Goal: Task Accomplishment & Management: Complete application form

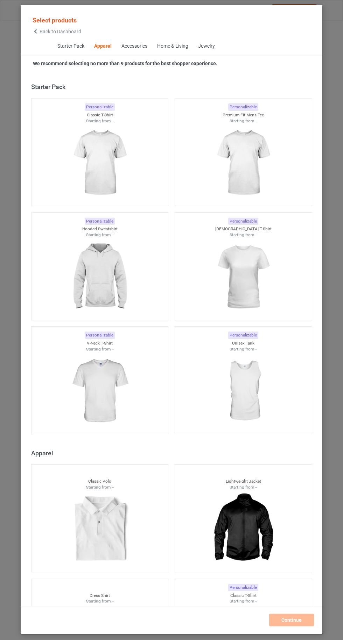
scroll to position [375, 0]
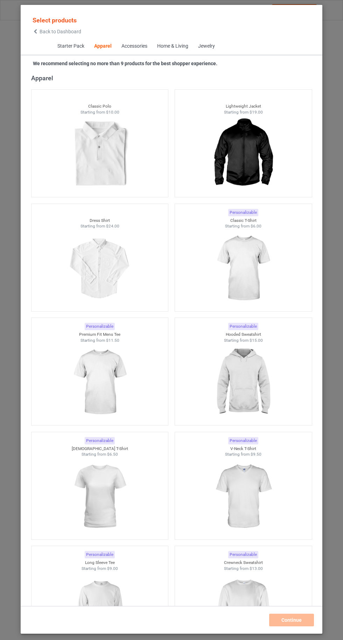
click at [248, 262] on img at bounding box center [243, 268] width 63 height 78
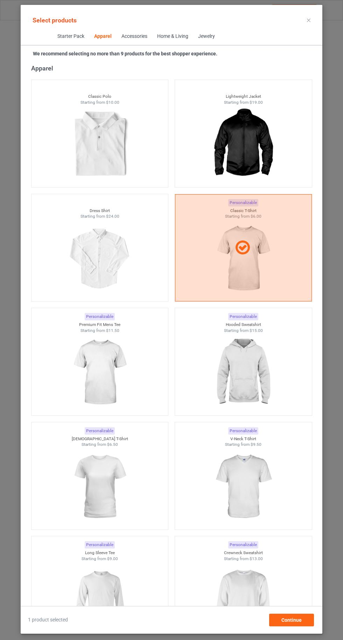
click at [102, 583] on img at bounding box center [99, 600] width 63 height 78
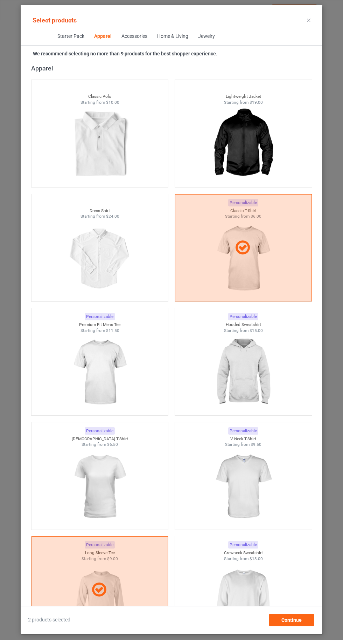
click at [248, 593] on img at bounding box center [243, 600] width 63 height 78
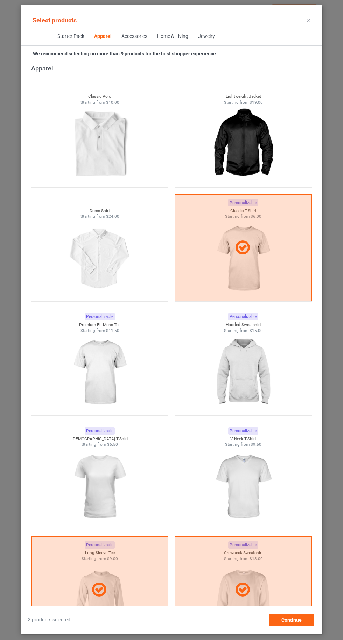
click at [93, 497] on img at bounding box center [99, 486] width 63 height 78
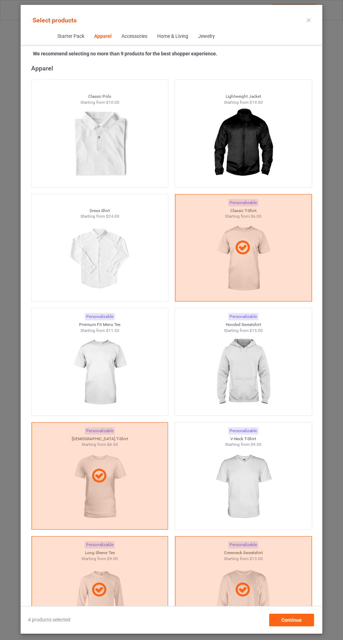
click at [263, 393] on img at bounding box center [243, 372] width 63 height 78
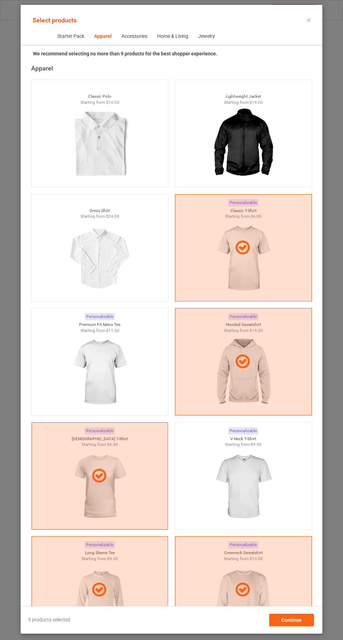
click at [90, 357] on img at bounding box center [99, 372] width 63 height 78
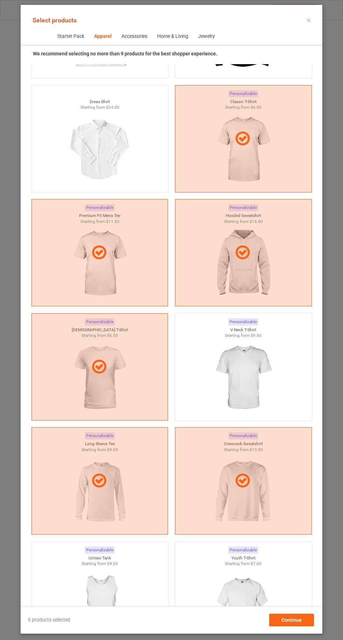
click at [247, 382] on img at bounding box center [243, 377] width 63 height 78
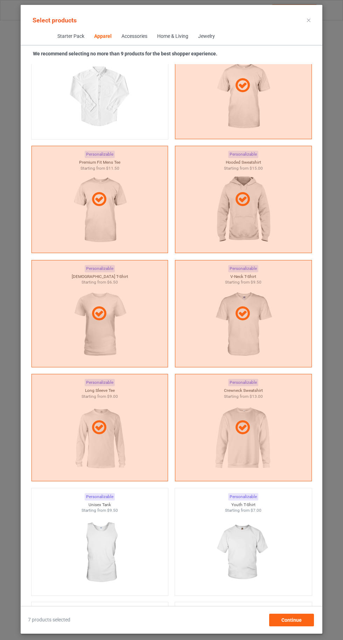
scroll to position [638, 0]
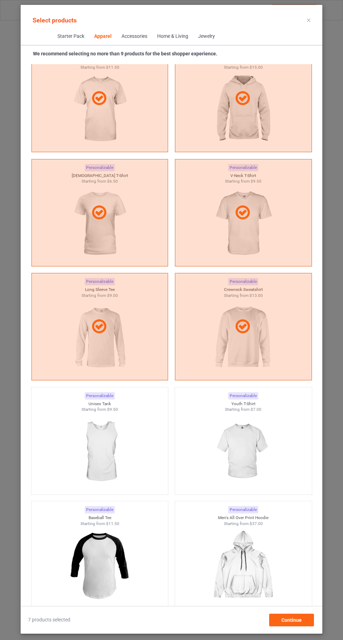
click at [251, 436] on img at bounding box center [243, 451] width 63 height 78
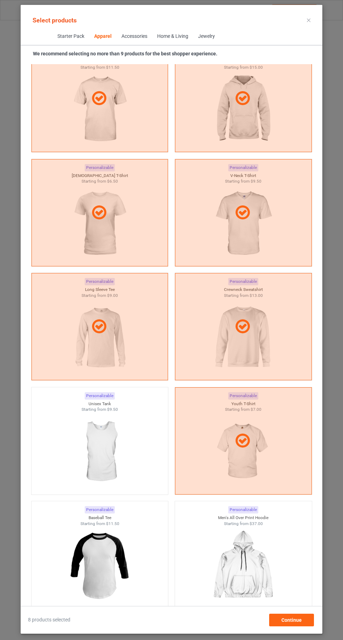
click at [122, 456] on img at bounding box center [99, 451] width 63 height 78
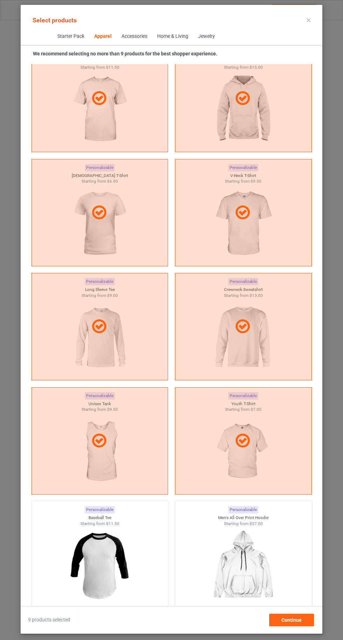
click at [308, 21] on icon at bounding box center [309, 21] width 4 height 4
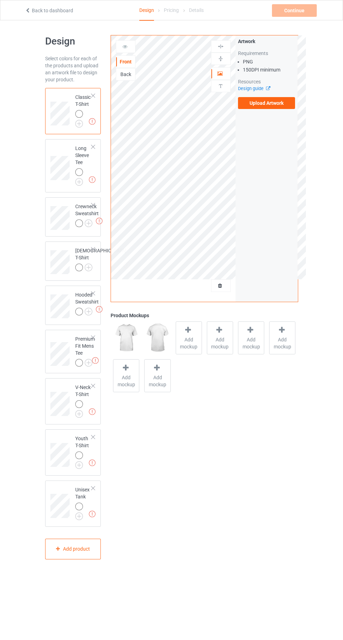
click at [0, 0] on img at bounding box center [0, 0] width 0 height 0
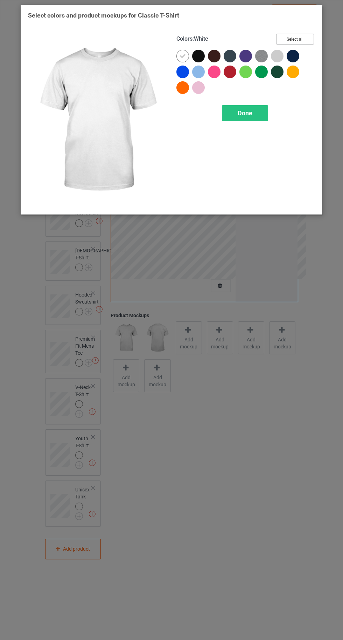
click at [294, 41] on button "Select all" at bounding box center [295, 39] width 38 height 11
click at [178, 55] on div at bounding box center [183, 56] width 13 height 13
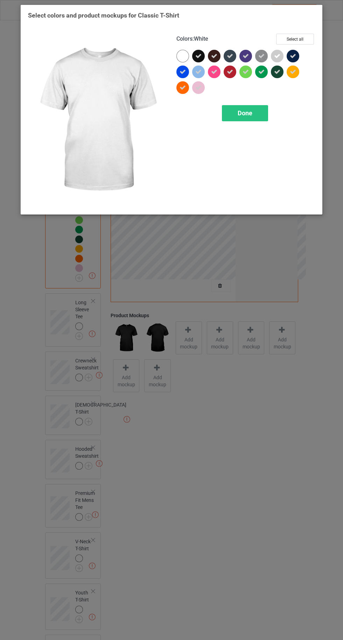
click at [245, 116] on span "Done" at bounding box center [245, 112] width 15 height 7
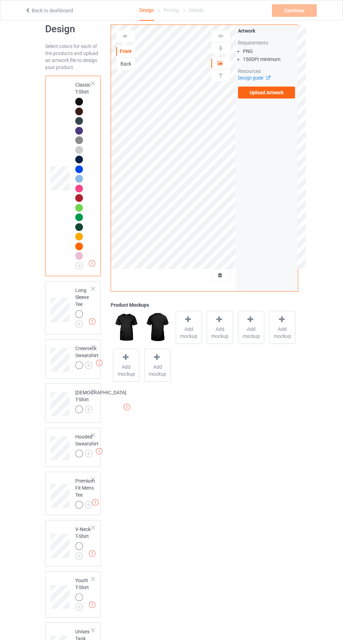
scroll to position [33, 0]
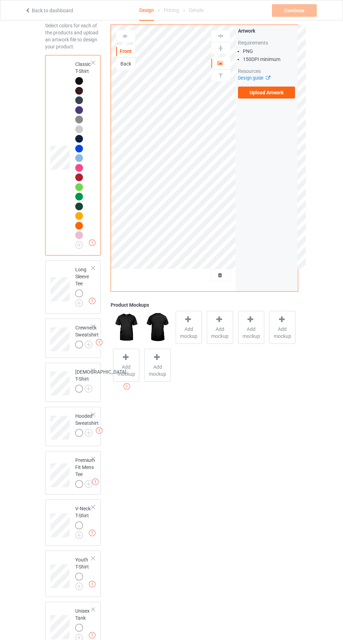
click at [0, 0] on img at bounding box center [0, 0] width 0 height 0
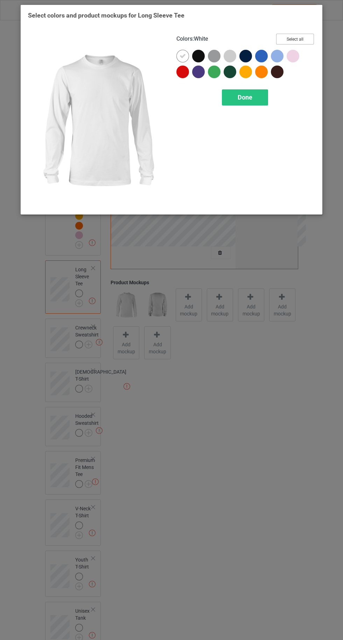
click at [296, 36] on button "Select all" at bounding box center [295, 39] width 38 height 11
click at [164, 55] on img at bounding box center [97, 120] width 139 height 173
click at [180, 56] on icon at bounding box center [183, 56] width 6 height 6
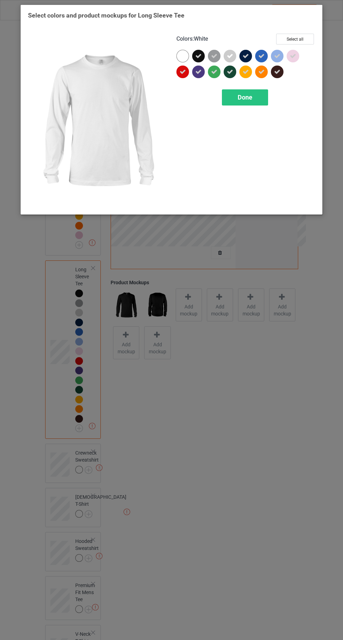
click at [245, 95] on span "Done" at bounding box center [245, 97] width 15 height 7
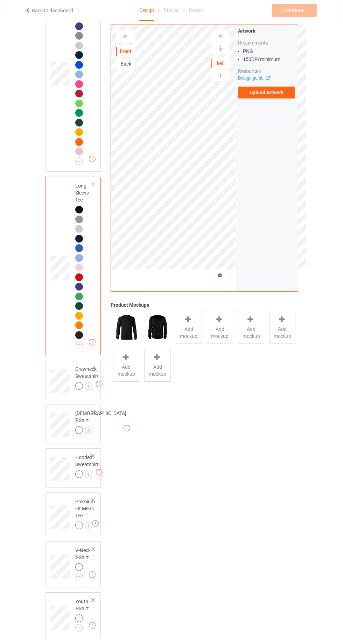
scroll to position [119, 0]
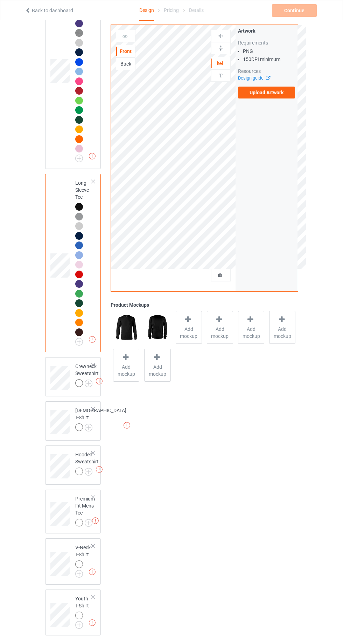
click at [0, 0] on img at bounding box center [0, 0] width 0 height 0
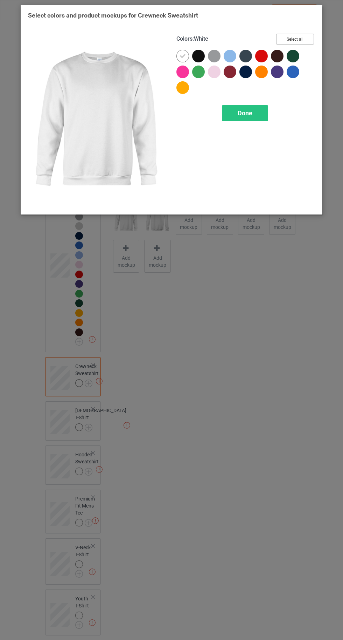
click at [299, 44] on button "Select all" at bounding box center [295, 39] width 38 height 11
click at [180, 56] on icon at bounding box center [183, 56] width 6 height 6
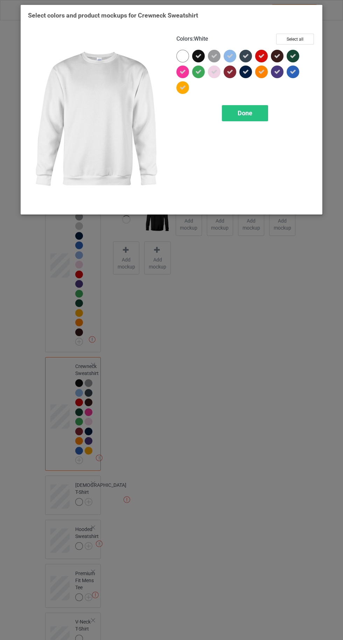
click at [240, 116] on span "Done" at bounding box center [245, 112] width 15 height 7
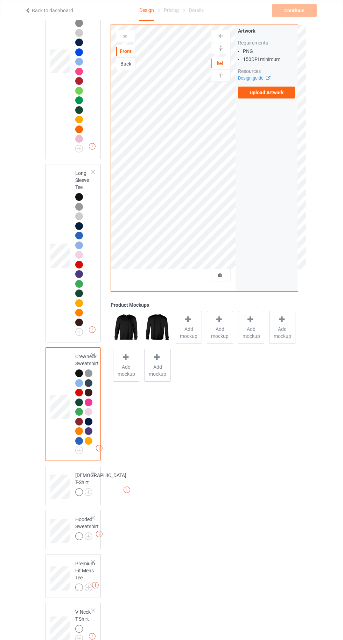
scroll to position [245, 0]
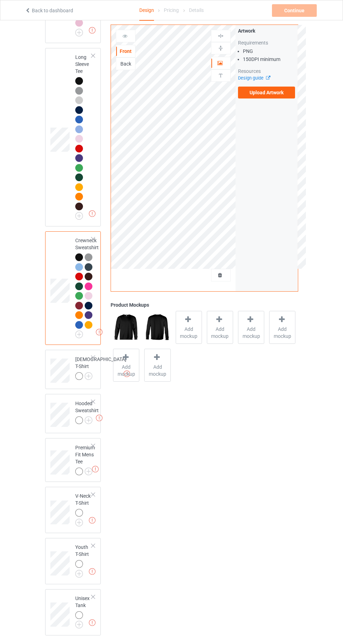
click at [0, 0] on img at bounding box center [0, 0] width 0 height 0
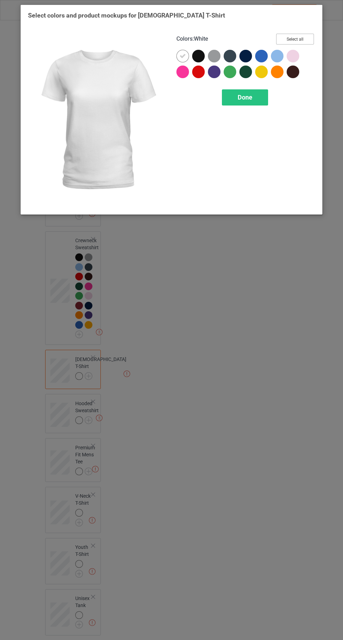
click at [291, 36] on button "Select all" at bounding box center [295, 39] width 38 height 11
click at [178, 56] on div at bounding box center [183, 56] width 13 height 13
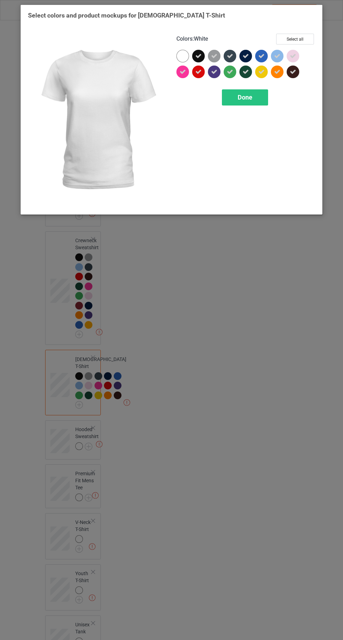
click at [238, 97] on span "Done" at bounding box center [245, 97] width 15 height 7
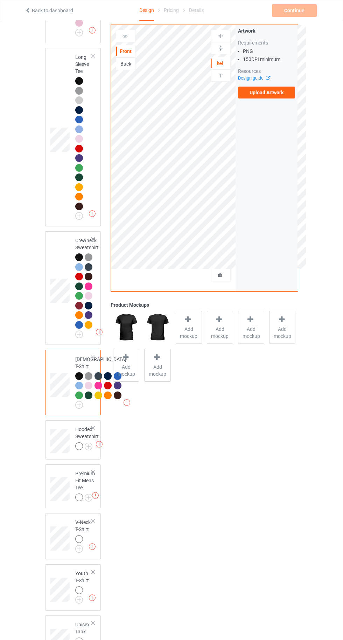
scroll to position [380, 0]
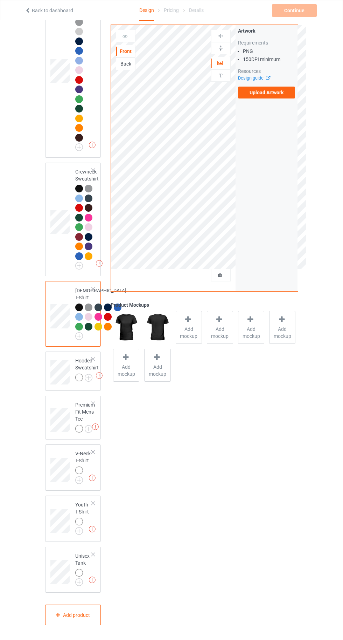
click at [0, 0] on img at bounding box center [0, 0] width 0 height 0
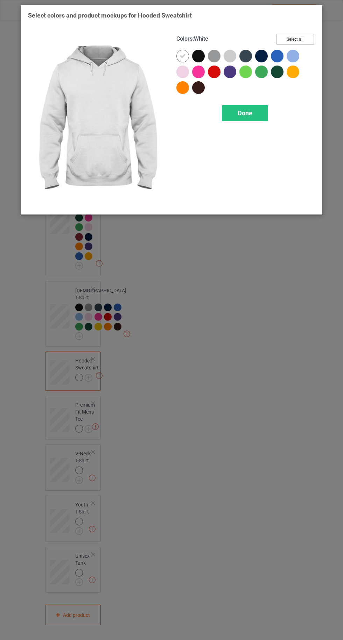
click at [289, 34] on button "Select all" at bounding box center [295, 39] width 38 height 11
click at [180, 56] on icon at bounding box center [183, 56] width 6 height 6
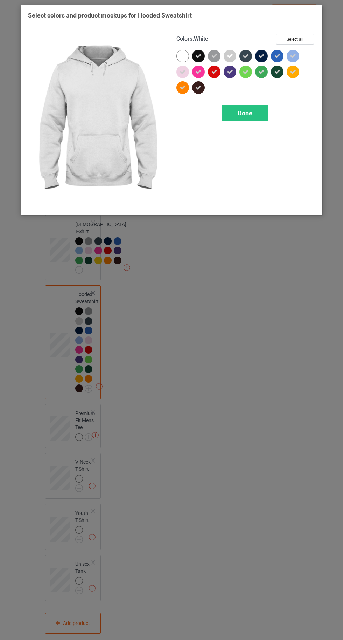
click at [241, 120] on div "Done" at bounding box center [245, 113] width 46 height 16
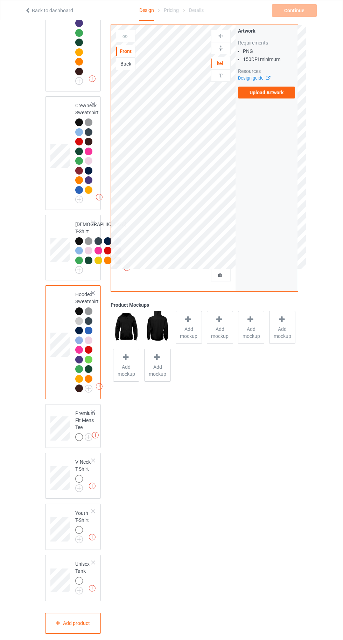
scroll to position [454, 0]
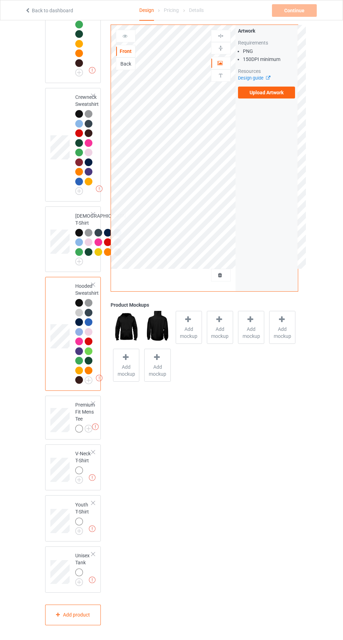
click at [0, 0] on img at bounding box center [0, 0] width 0 height 0
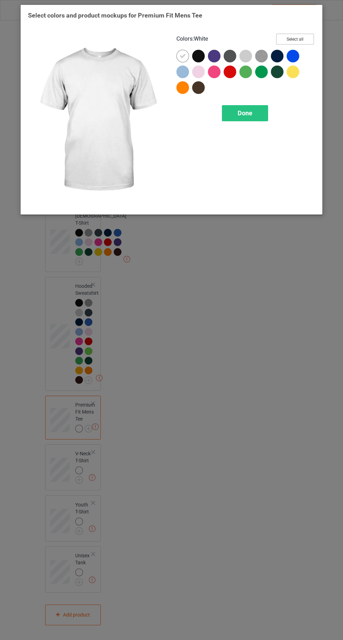
click at [297, 35] on button "Select all" at bounding box center [295, 39] width 38 height 11
click at [180, 56] on icon at bounding box center [183, 56] width 6 height 6
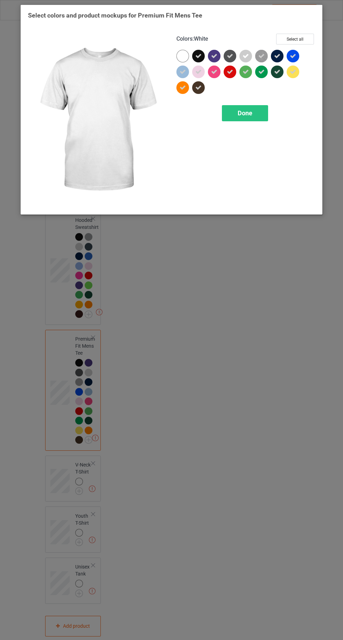
click at [245, 113] on span "Done" at bounding box center [245, 112] width 15 height 7
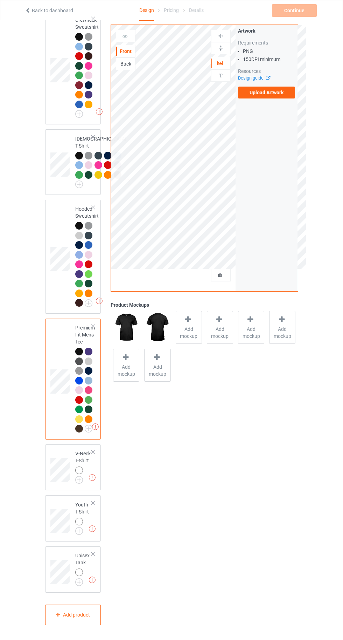
scroll to position [532, 0]
click at [0, 0] on img at bounding box center [0, 0] width 0 height 0
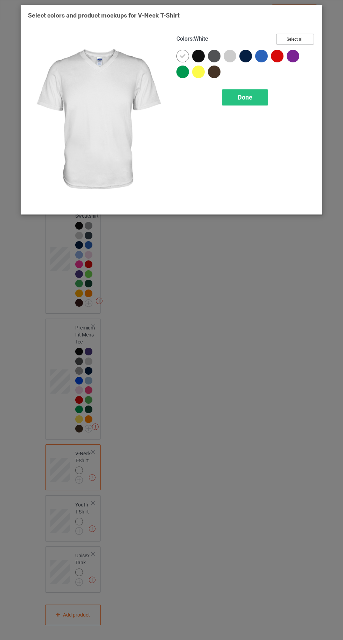
click at [294, 36] on button "Select all" at bounding box center [295, 39] width 38 height 11
click at [179, 56] on div at bounding box center [183, 56] width 13 height 13
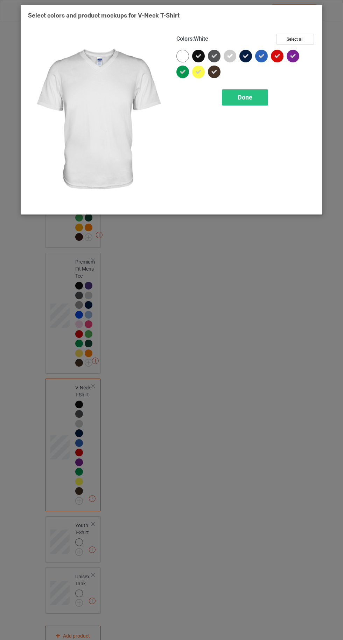
click at [243, 97] on span "Done" at bounding box center [245, 97] width 15 height 7
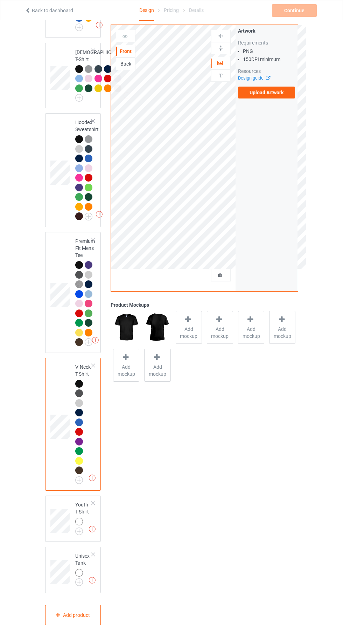
scroll to position [618, 0]
click at [0, 0] on img at bounding box center [0, 0] width 0 height 0
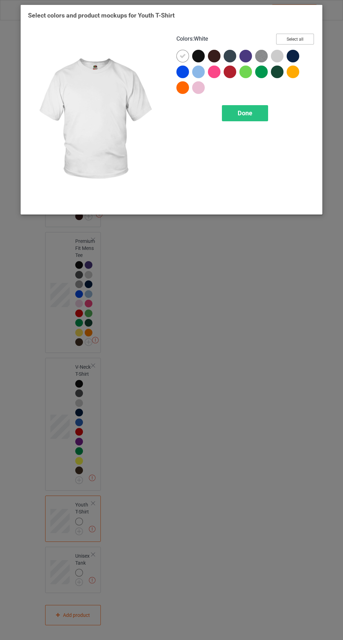
click at [299, 41] on button "Select all" at bounding box center [295, 39] width 38 height 11
click at [182, 56] on icon at bounding box center [183, 56] width 6 height 6
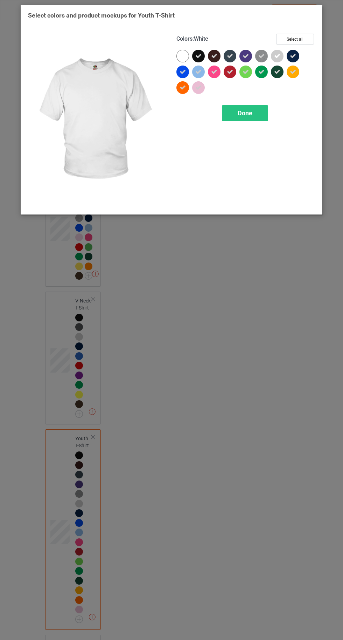
click at [247, 117] on div "Done" at bounding box center [245, 113] width 46 height 16
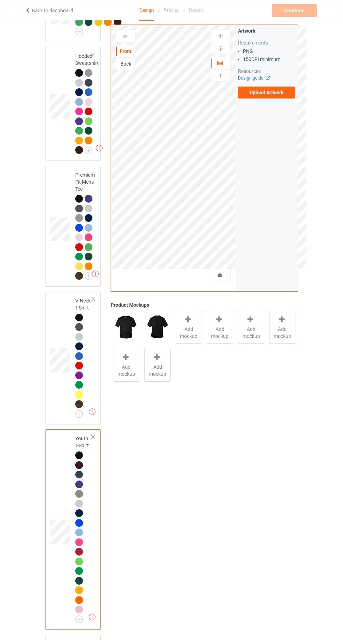
scroll to position [773, 0]
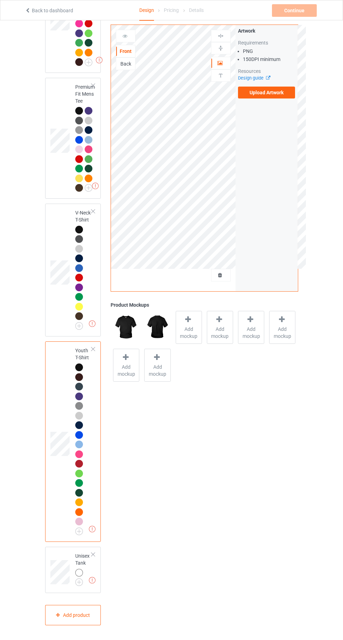
click at [0, 0] on img at bounding box center [0, 0] width 0 height 0
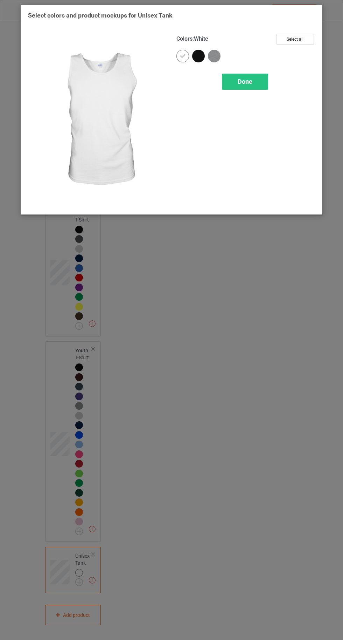
click at [305, 38] on button "Select all" at bounding box center [295, 39] width 38 height 11
click at [182, 56] on icon at bounding box center [183, 56] width 6 height 6
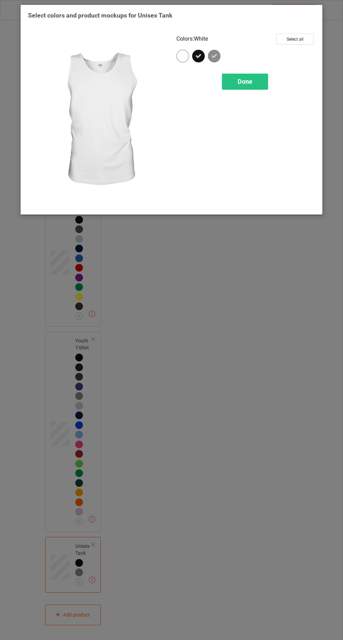
click at [252, 88] on div "Done" at bounding box center [245, 82] width 46 height 16
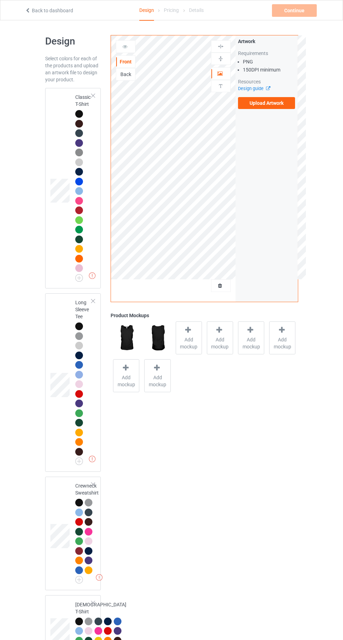
click at [75, 114] on div at bounding box center [79, 114] width 8 height 8
click at [195, 340] on span "Add mockup" at bounding box center [189, 343] width 26 height 14
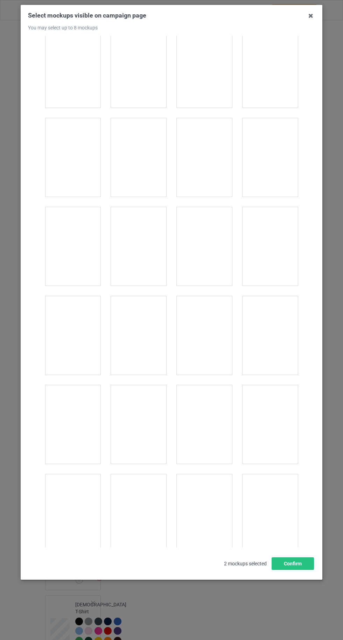
scroll to position [9662, 0]
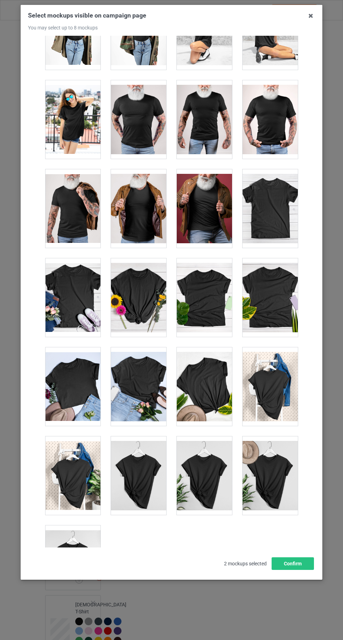
click at [70, 538] on div at bounding box center [72, 564] width 55 height 78
click at [310, 570] on button "Confirm" at bounding box center [293, 563] width 42 height 13
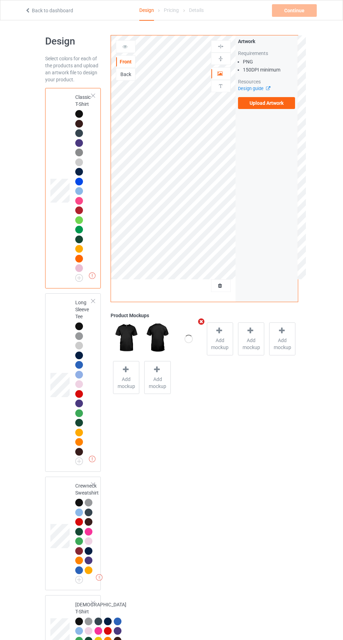
click at [267, 103] on label "Upload Artwork" at bounding box center [266, 103] width 57 height 12
click at [0, 0] on input "Upload Artwork" at bounding box center [0, 0] width 0 height 0
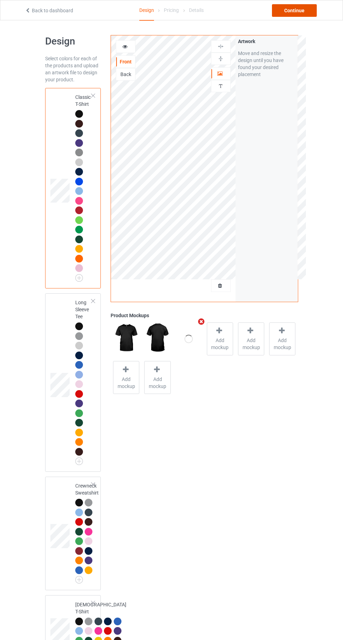
click at [296, 10] on div "Continue" at bounding box center [294, 10] width 45 height 13
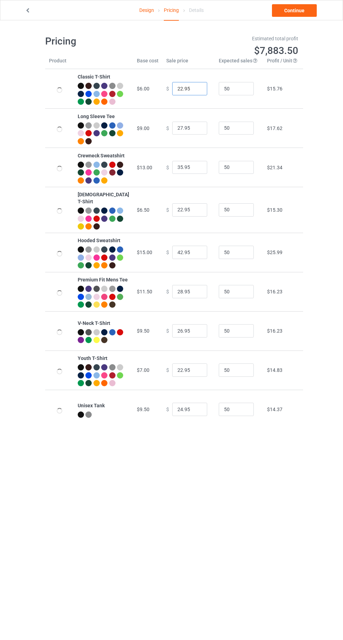
click at [176, 92] on input "22.95" at bounding box center [189, 88] width 35 height 13
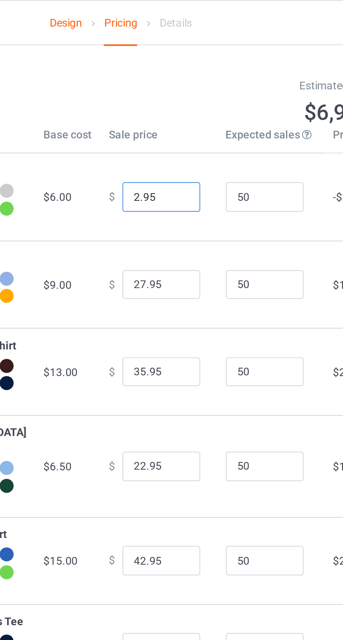
type input "20.95"
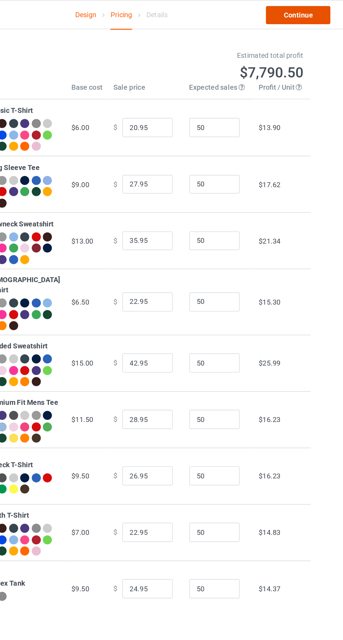
click at [296, 10] on link "Continue" at bounding box center [294, 10] width 45 height 13
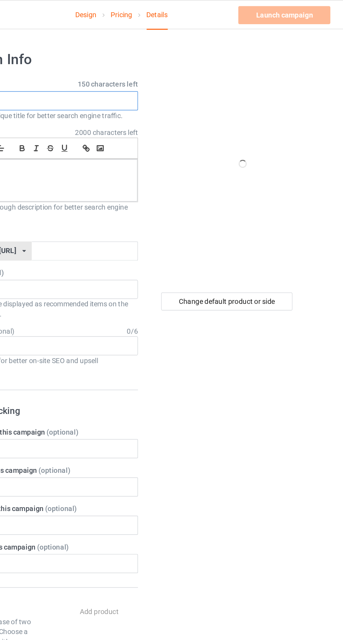
click at [124, 70] on input "text" at bounding box center [114, 69] width 138 height 13
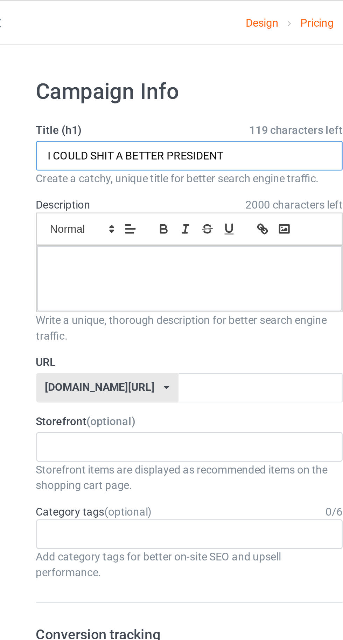
type input "I COULD SHIT A BETTER PRESIDENT"
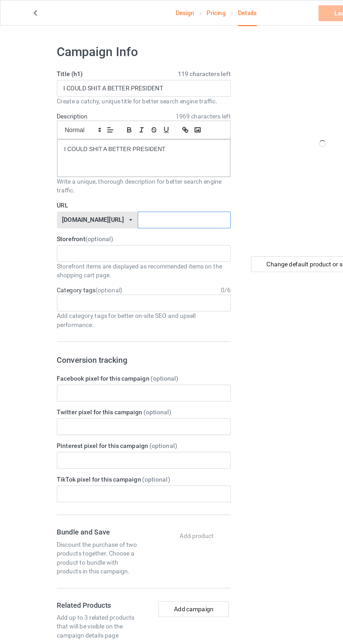
click at [127, 174] on input "text" at bounding box center [146, 174] width 74 height 13
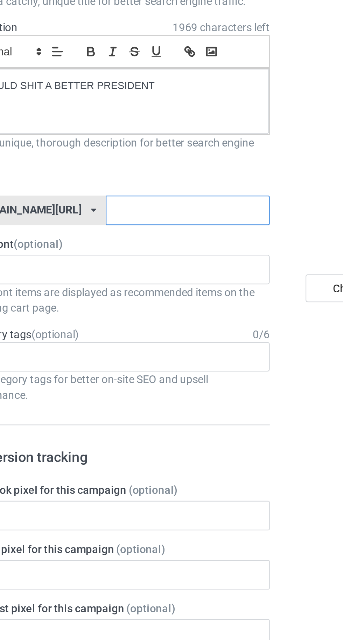
type input "T"
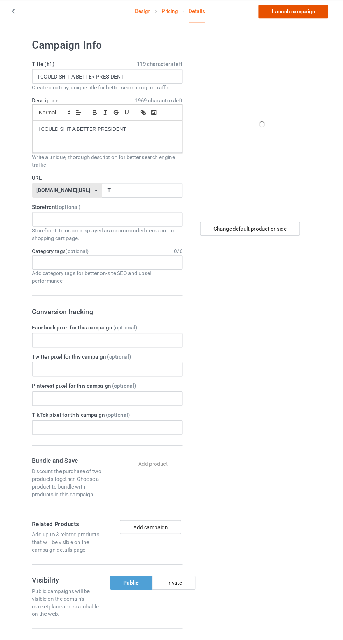
click at [273, 10] on link "Launch campaign" at bounding box center [285, 10] width 64 height 13
